Goal: Task Accomplishment & Management: Use online tool/utility

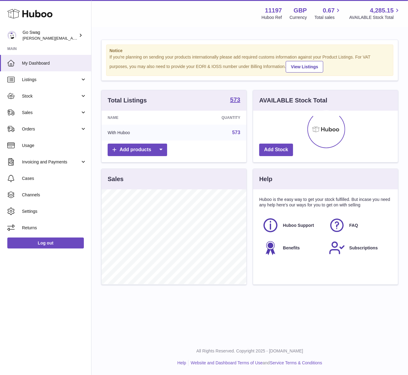
scroll to position [95, 145]
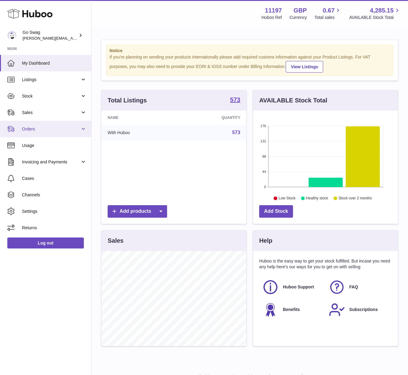
click at [42, 132] on link "Orders" at bounding box center [45, 129] width 91 height 16
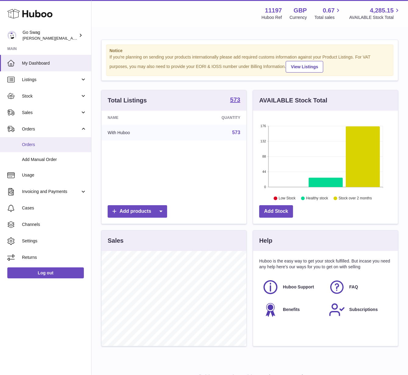
click at [44, 148] on link "Orders" at bounding box center [45, 144] width 91 height 15
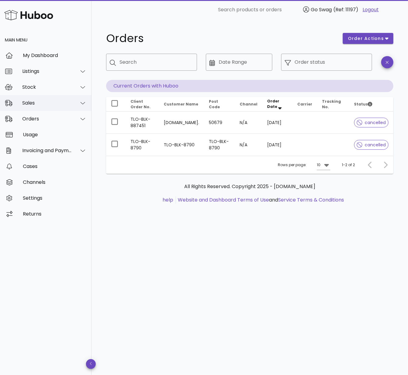
click at [39, 104] on div "Sales" at bounding box center [47, 103] width 50 height 6
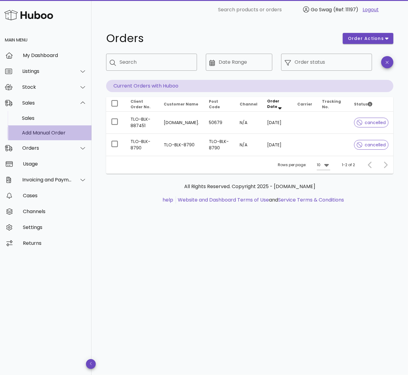
click at [37, 129] on div "Add Manual Order" at bounding box center [54, 132] width 65 height 13
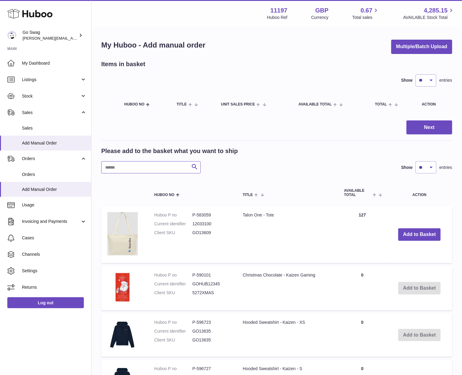
click at [129, 161] on input "text" at bounding box center [150, 167] width 99 height 12
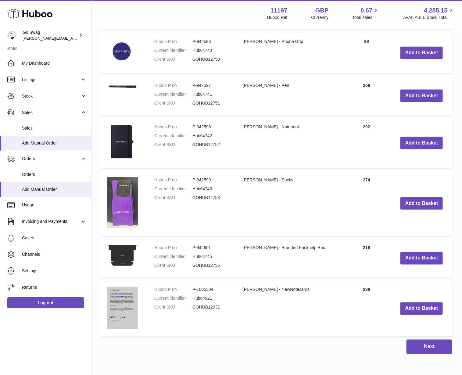
scroll to position [307, 0]
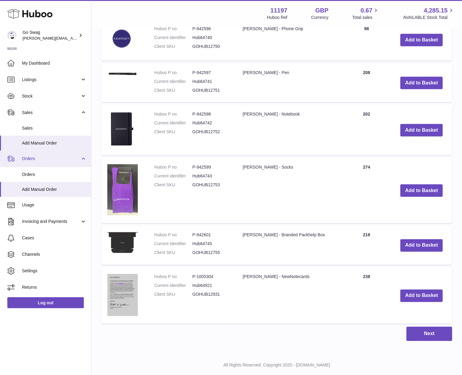
type input "*******"
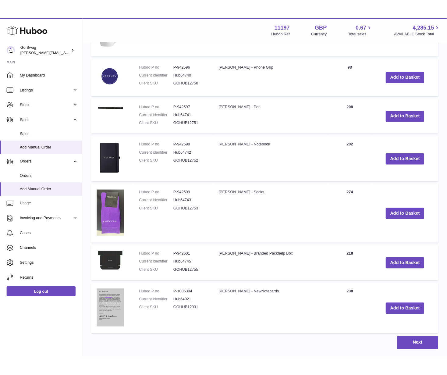
scroll to position [275, 0]
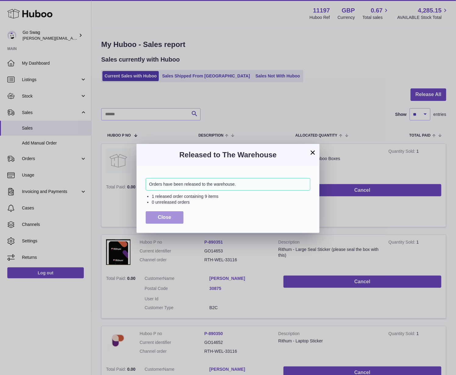
click at [164, 212] on button "Close" at bounding box center [165, 217] width 38 height 12
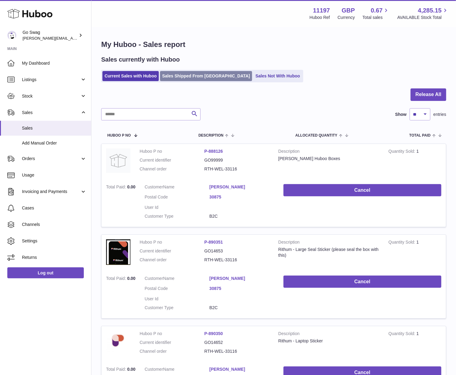
click at [174, 78] on link "Sales Shipped From [GEOGRAPHIC_DATA]" at bounding box center [206, 76] width 92 height 10
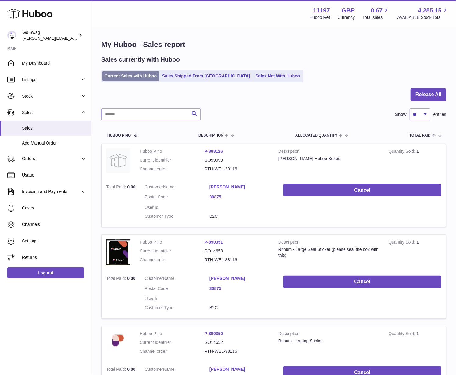
click at [143, 75] on link "Current Sales with Huboo" at bounding box center [130, 76] width 56 height 10
